Goal: Information Seeking & Learning: Understand process/instructions

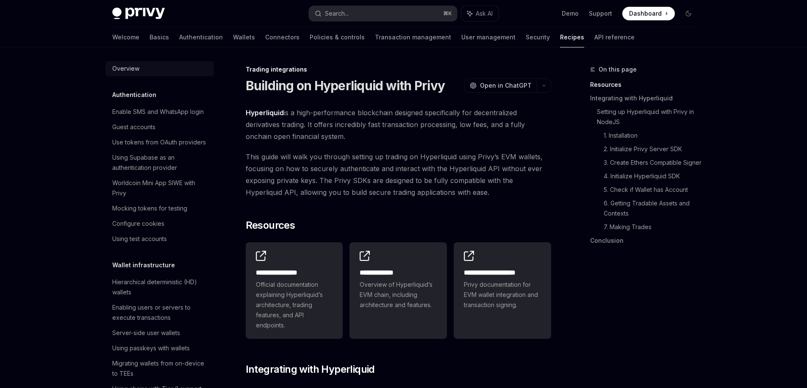
click at [134, 69] on div "Overview" at bounding box center [125, 69] width 27 height 10
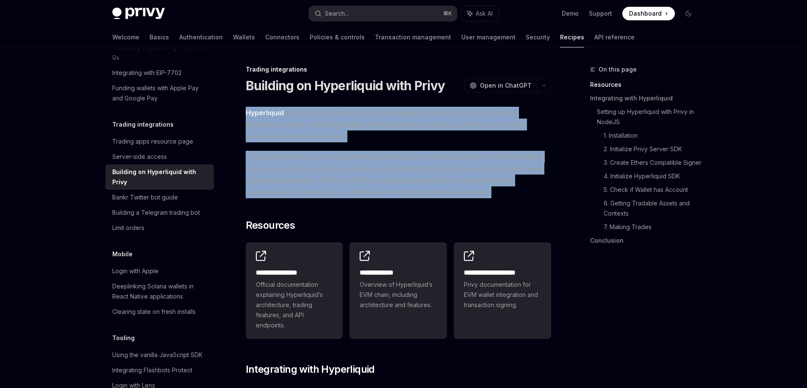
drag, startPoint x: 239, startPoint y: 109, endPoint x: 464, endPoint y: 200, distance: 242.4
click at [456, 196] on span "This guide will walk you through setting up trading on Hyperliquid using Privy’…" at bounding box center [398, 174] width 305 height 47
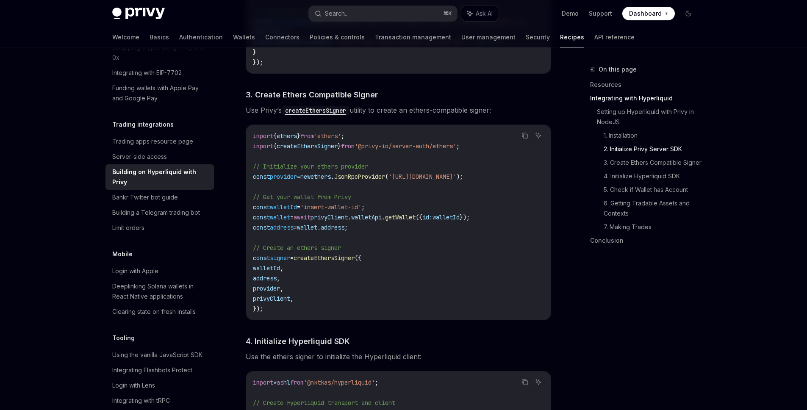
scroll to position [597, 0]
drag, startPoint x: 298, startPoint y: 253, endPoint x: 346, endPoint y: 254, distance: 48.3
click at [346, 254] on code "import { ethers } from 'ethers' ; import { createEthersSigner } from '@privy-io…" at bounding box center [398, 224] width 291 height 183
click at [362, 248] on code "import { ethers } from 'ethers' ; import { createEthersSigner } from '@privy-io…" at bounding box center [398, 224] width 291 height 183
drag, startPoint x: 299, startPoint y: 252, endPoint x: 359, endPoint y: 255, distance: 59.8
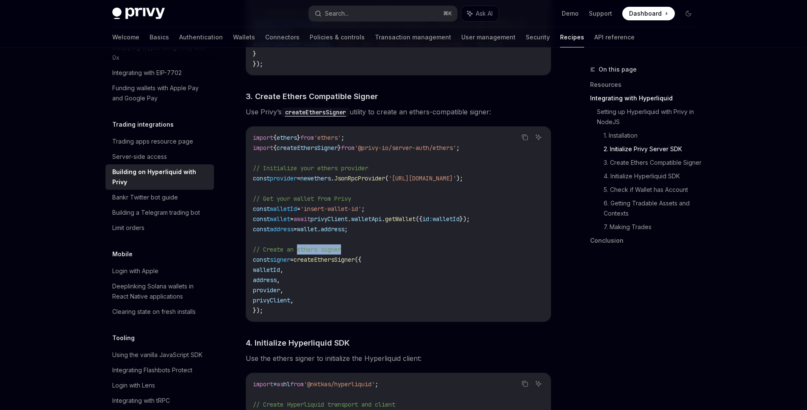
click at [359, 255] on code "import { ethers } from 'ethers' ; import { createEthersSigner } from '@privy-io…" at bounding box center [398, 224] width 291 height 183
click at [346, 252] on code "import { ethers } from 'ethers' ; import { createEthersSigner } from '@privy-io…" at bounding box center [398, 224] width 291 height 183
drag, startPoint x: 327, startPoint y: 263, endPoint x: 332, endPoint y: 302, distance: 39.2
click at [332, 302] on code "import { ethers } from 'ethers' ; import { createEthersSigner } from '@privy-io…" at bounding box center [398, 224] width 291 height 183
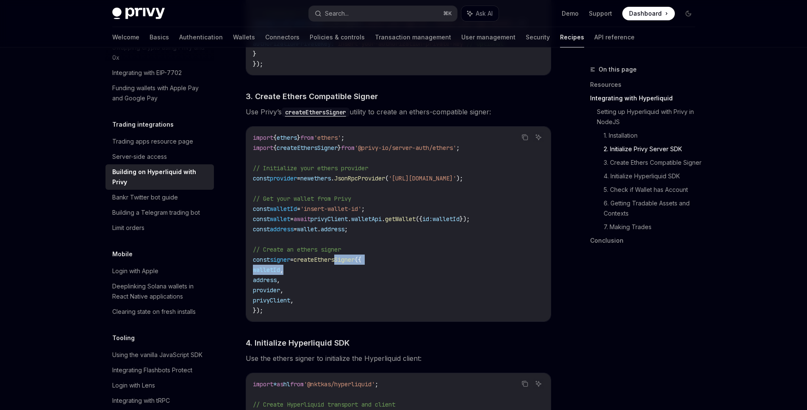
drag, startPoint x: 343, startPoint y: 265, endPoint x: 343, endPoint y: 273, distance: 8.5
click at [343, 273] on code "import { ethers } from 'ethers' ; import { createEthersSigner } from '@privy-io…" at bounding box center [398, 224] width 291 height 183
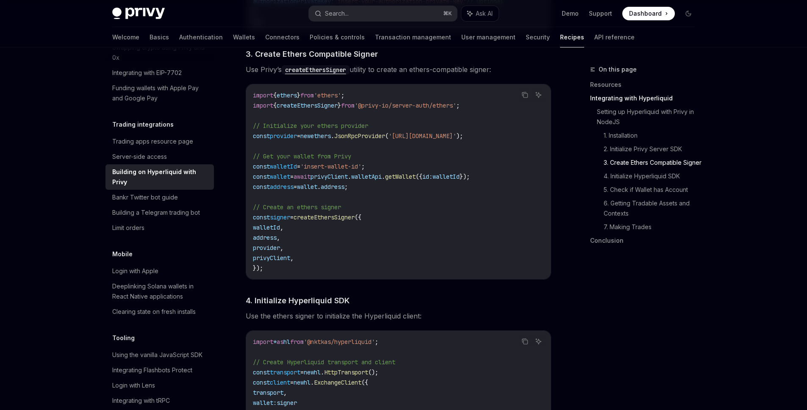
scroll to position [640, 0]
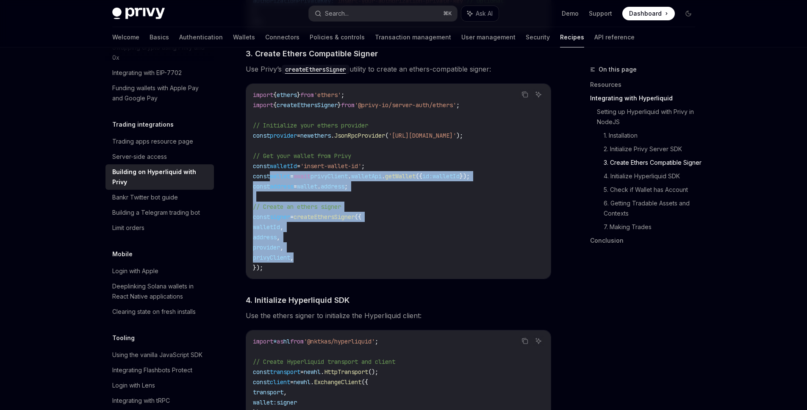
drag, startPoint x: 363, startPoint y: 260, endPoint x: 268, endPoint y: 176, distance: 126.3
click at [269, 176] on code "import { ethers } from 'ethers' ; import { createEthersSigner } from '@privy-io…" at bounding box center [398, 181] width 291 height 183
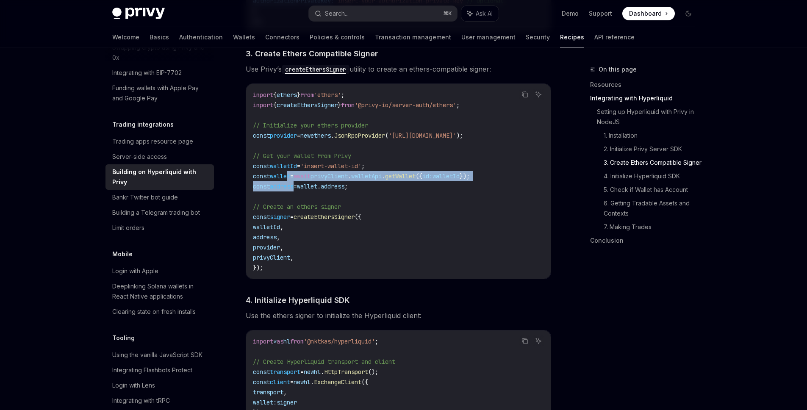
click at [294, 189] on code "import { ethers } from 'ethers' ; import { createEthersSigner } from '@privy-io…" at bounding box center [398, 181] width 291 height 183
click at [344, 175] on span "privyClient" at bounding box center [328, 176] width 37 height 8
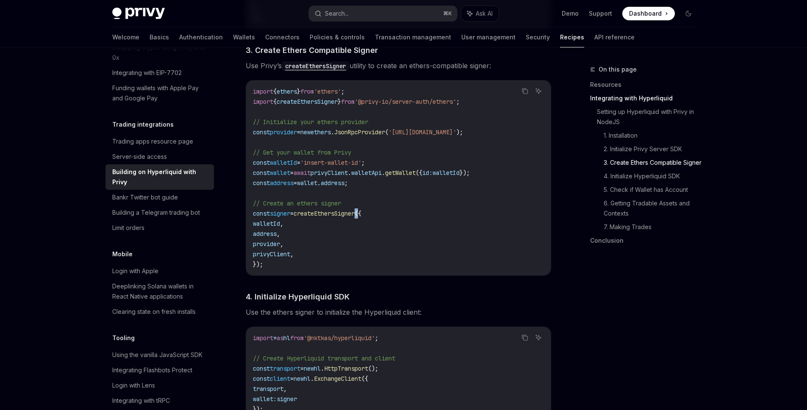
click at [361, 217] on span "({" at bounding box center [357, 214] width 7 height 8
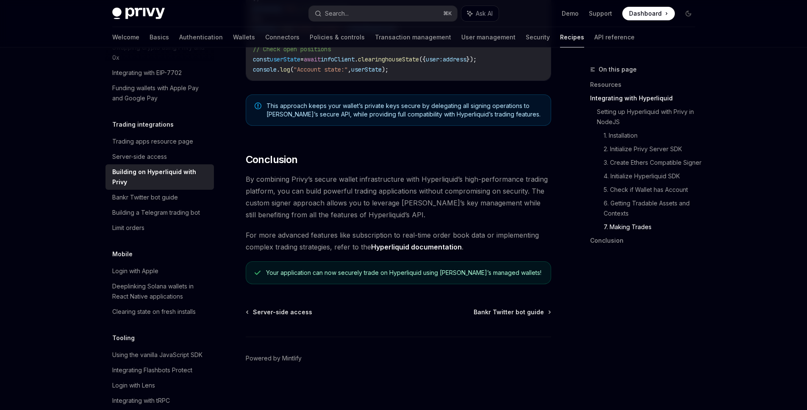
scroll to position [1688, 0]
click at [158, 202] on div "Bankr Twitter bot guide" at bounding box center [145, 197] width 66 height 10
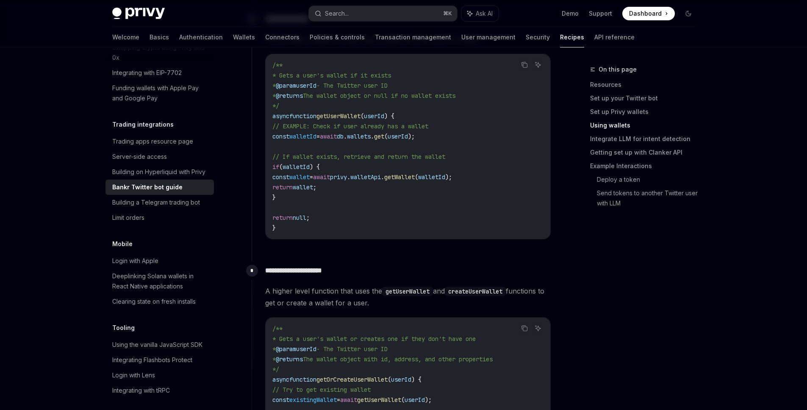
scroll to position [768, 0]
drag, startPoint x: 409, startPoint y: 281, endPoint x: 413, endPoint y: 288, distance: 8.0
click at [413, 288] on span "A higher level function that uses the getUserWallet and createUserWallet functi…" at bounding box center [407, 295] width 285 height 24
drag, startPoint x: 413, startPoint y: 290, endPoint x: 431, endPoint y: 281, distance: 19.9
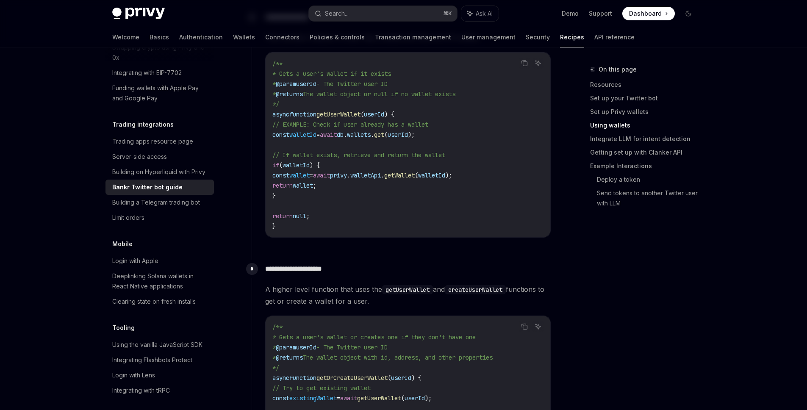
click at [431, 283] on span "A higher level function that uses the getUserWallet and createUserWallet functi…" at bounding box center [407, 295] width 285 height 24
click at [414, 292] on span "A higher level function that uses the getUserWallet and createUserWallet functi…" at bounding box center [407, 295] width 285 height 24
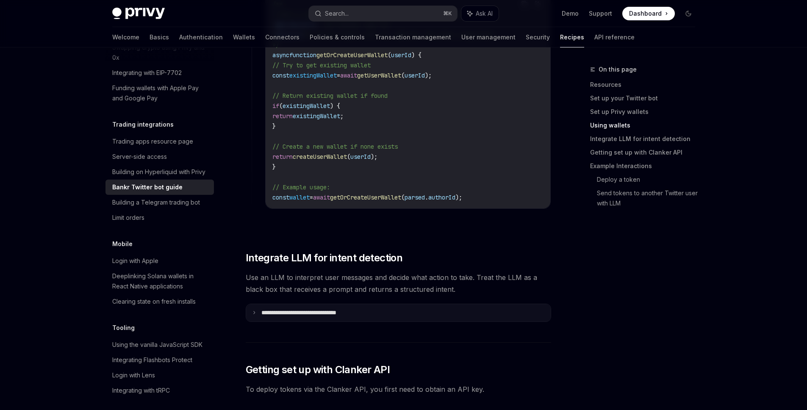
scroll to position [1095, 0]
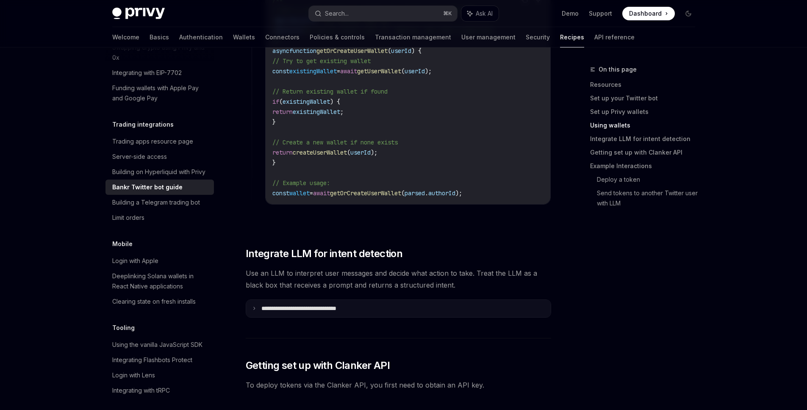
click at [259, 300] on summary "**********" at bounding box center [398, 309] width 304 height 18
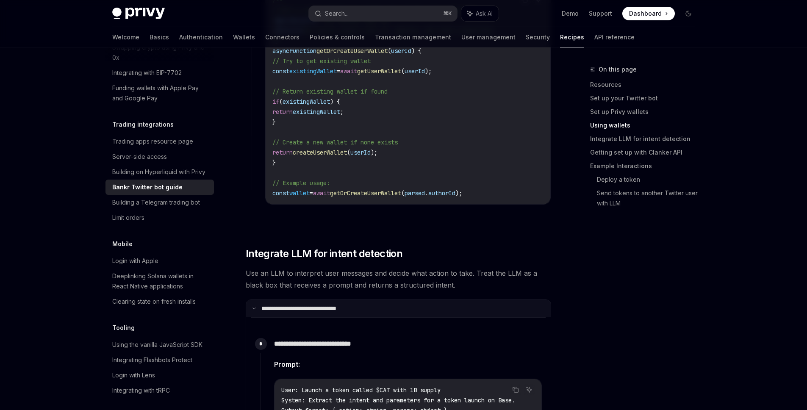
click at [256, 300] on summary "**********" at bounding box center [398, 309] width 304 height 18
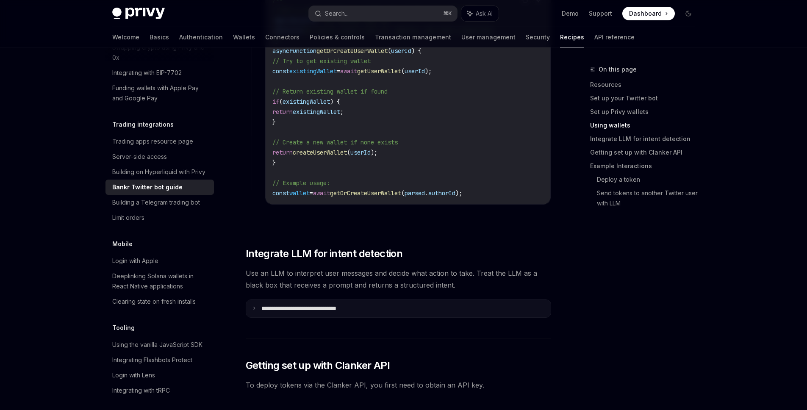
click at [254, 300] on summary "**********" at bounding box center [398, 309] width 304 height 18
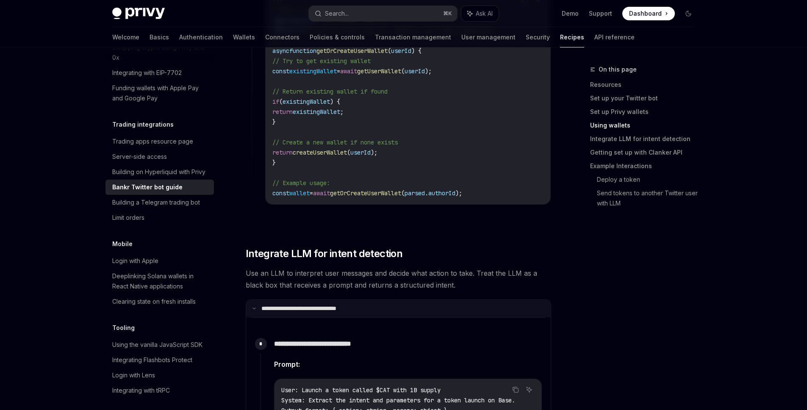
click at [254, 300] on summary "**********" at bounding box center [398, 309] width 304 height 18
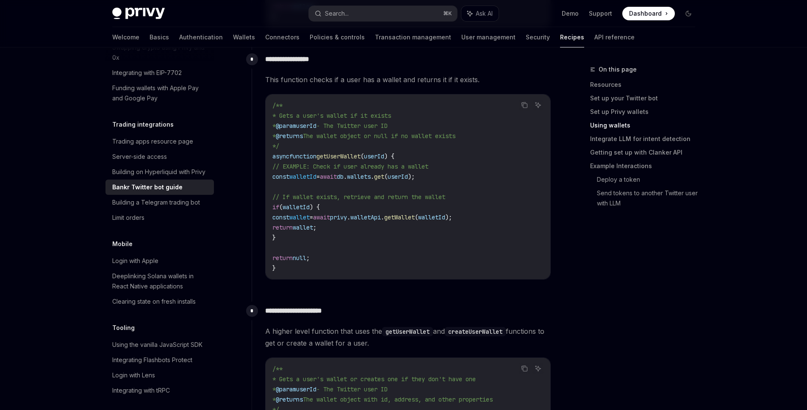
scroll to position [716, 0]
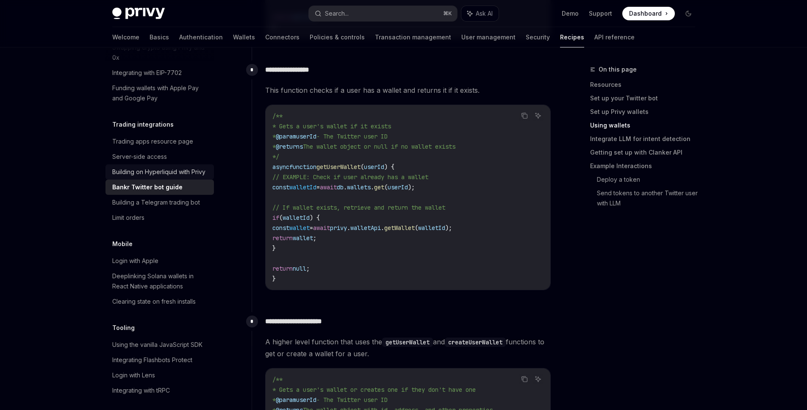
click at [145, 177] on div "Building on Hyperliquid with Privy" at bounding box center [158, 172] width 93 height 10
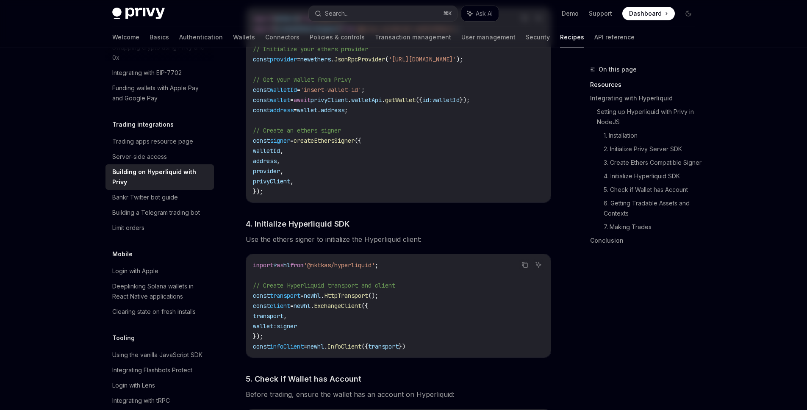
type textarea "*"
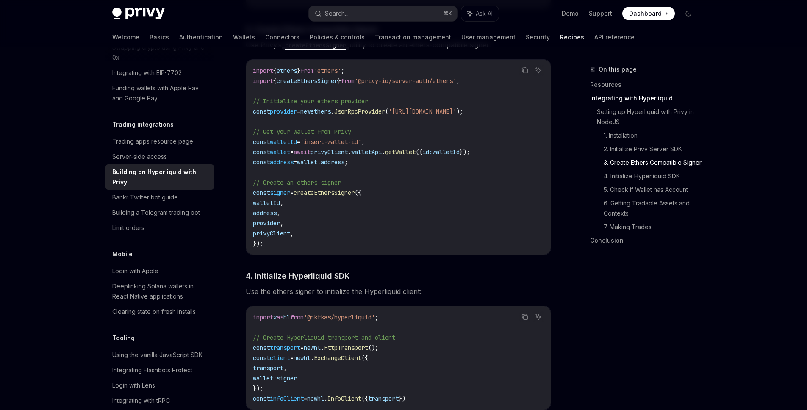
scroll to position [674, 0]
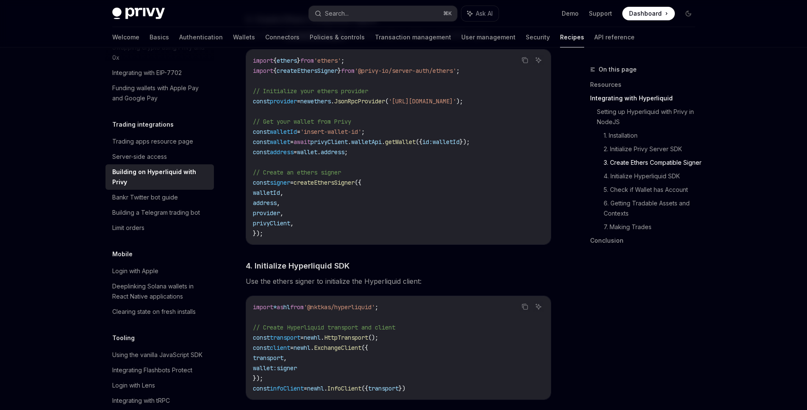
click at [287, 146] on span "wallet" at bounding box center [280, 142] width 20 height 8
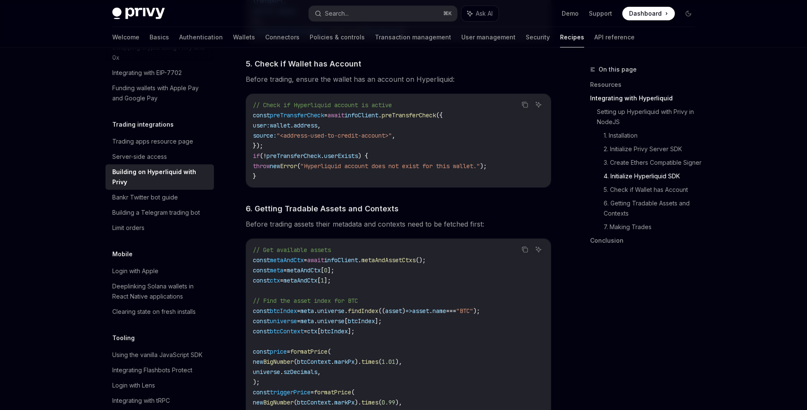
scroll to position [1025, 0]
